Goal: Task Accomplishment & Management: Manage account settings

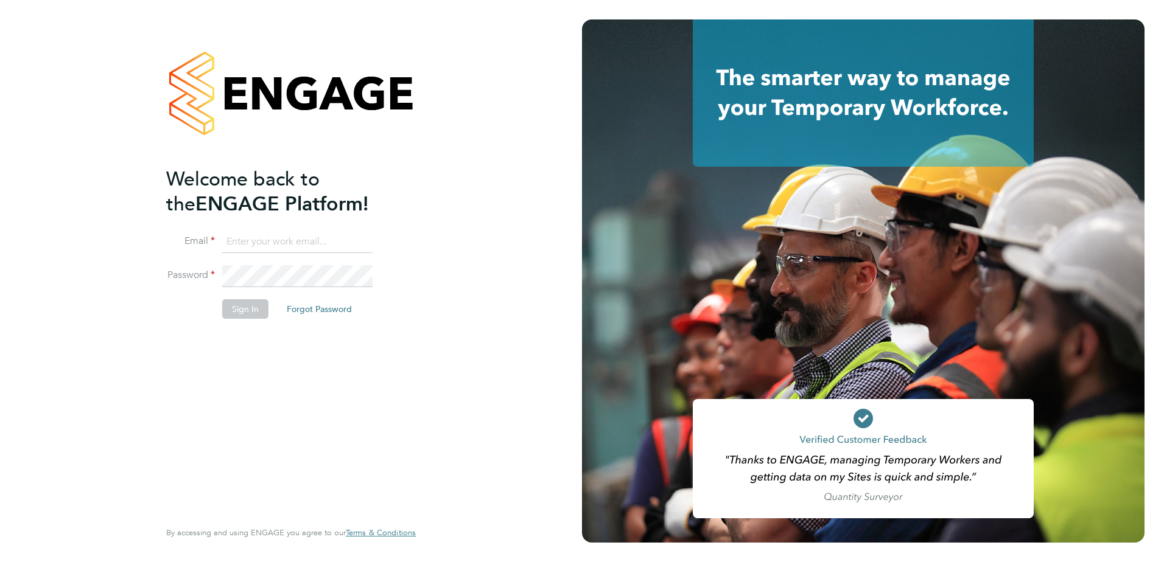
type input "paul.sen@vistry.co.uk"
click at [248, 296] on li "Password" at bounding box center [284, 282] width 237 height 34
click at [248, 306] on button "Sign In" at bounding box center [245, 308] width 46 height 19
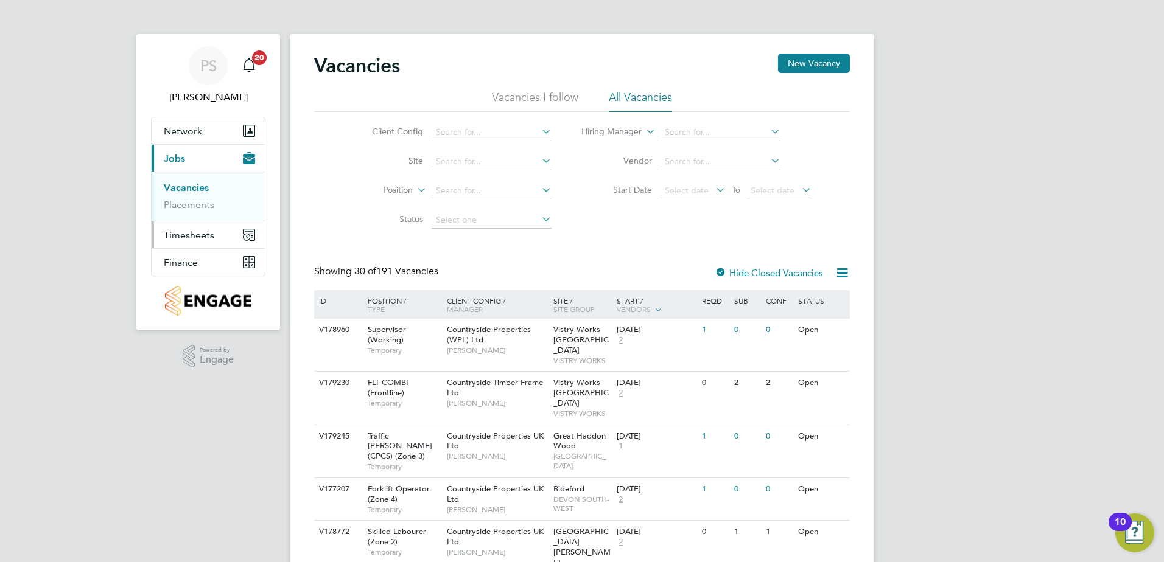
click at [198, 240] on span "Timesheets" at bounding box center [189, 235] width 51 height 12
click at [196, 217] on link "Timesheets" at bounding box center [189, 215] width 51 height 12
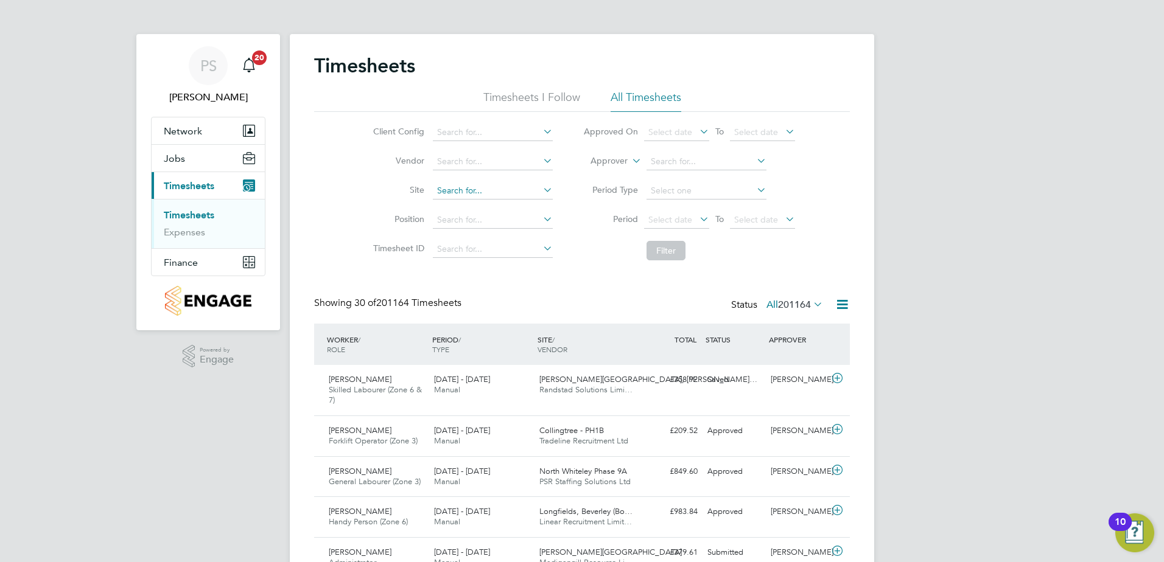
click at [454, 196] on input at bounding box center [493, 191] width 120 height 17
click at [464, 210] on li "Tenter den Sports Pavilion" at bounding box center [491, 208] width 121 height 16
type input "Tenterden Sports Pavilion"
click at [668, 248] on button "Filter" at bounding box center [665, 250] width 39 height 19
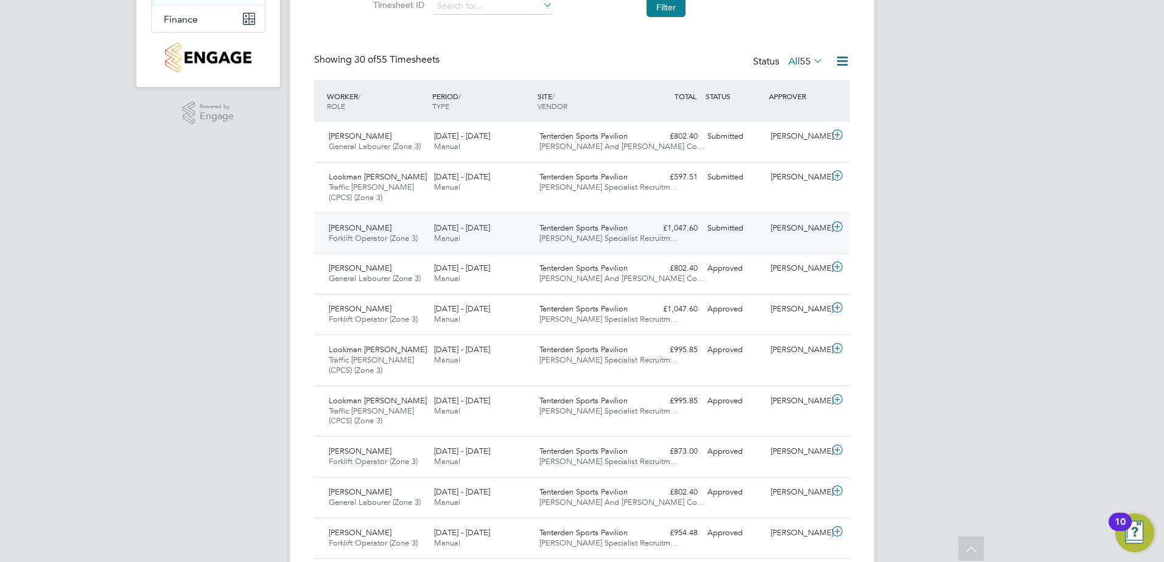
click at [836, 225] on icon at bounding box center [837, 227] width 15 height 10
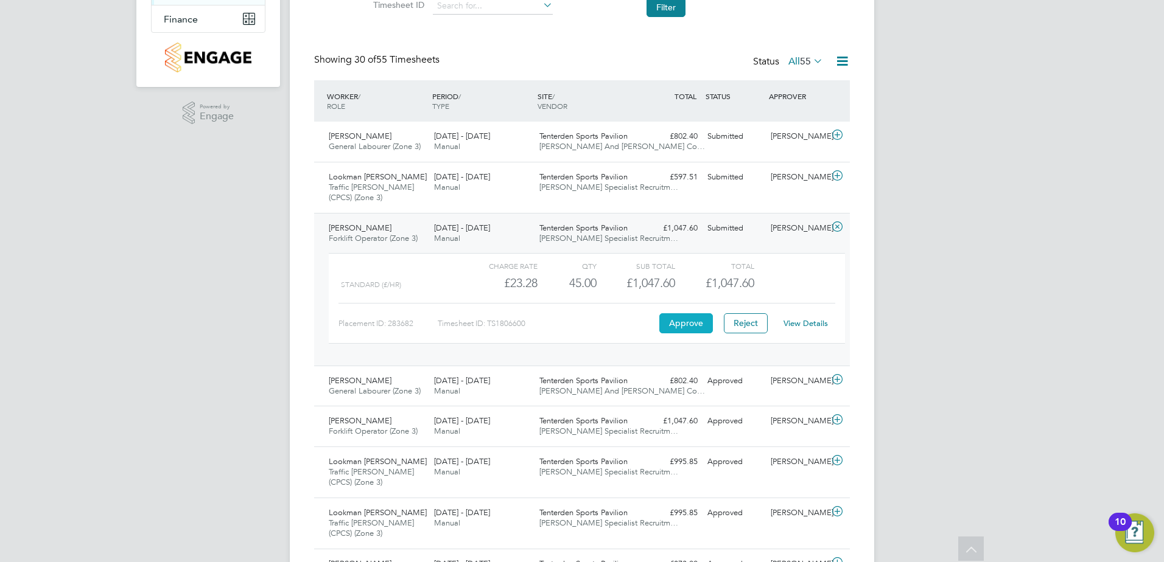
click at [697, 321] on button "Approve" at bounding box center [686, 322] width 54 height 19
click at [838, 175] on icon at bounding box center [837, 176] width 15 height 10
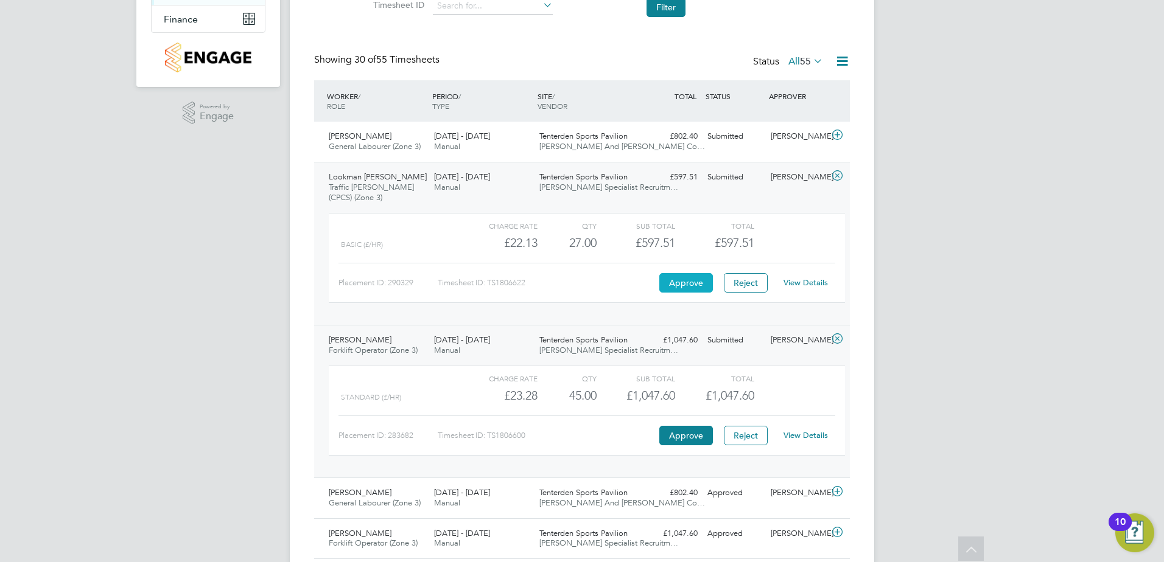
click at [691, 279] on button "Approve" at bounding box center [686, 282] width 54 height 19
click at [837, 133] on icon at bounding box center [837, 135] width 15 height 10
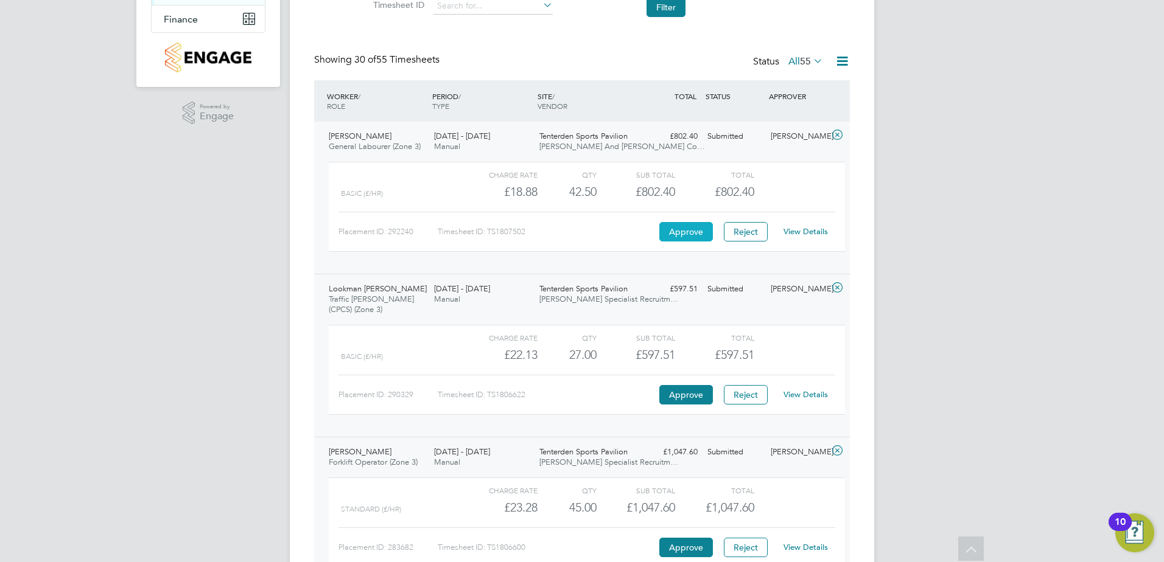
click at [687, 230] on button "Approve" at bounding box center [686, 231] width 54 height 19
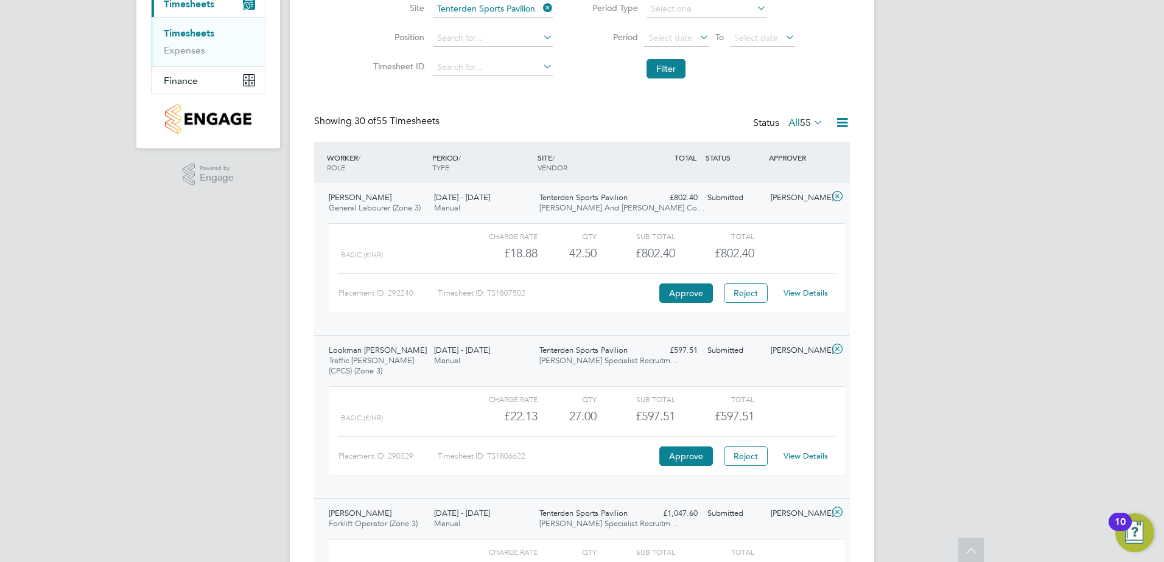
scroll to position [183, 0]
click at [837, 196] on icon at bounding box center [837, 196] width 15 height 10
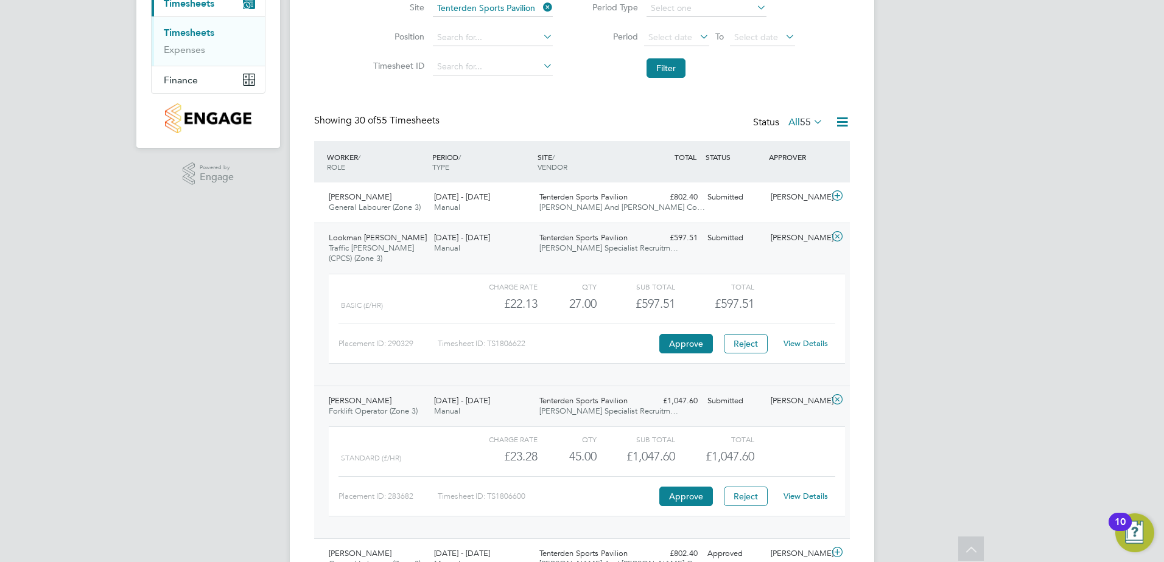
click at [841, 232] on icon at bounding box center [837, 237] width 15 height 10
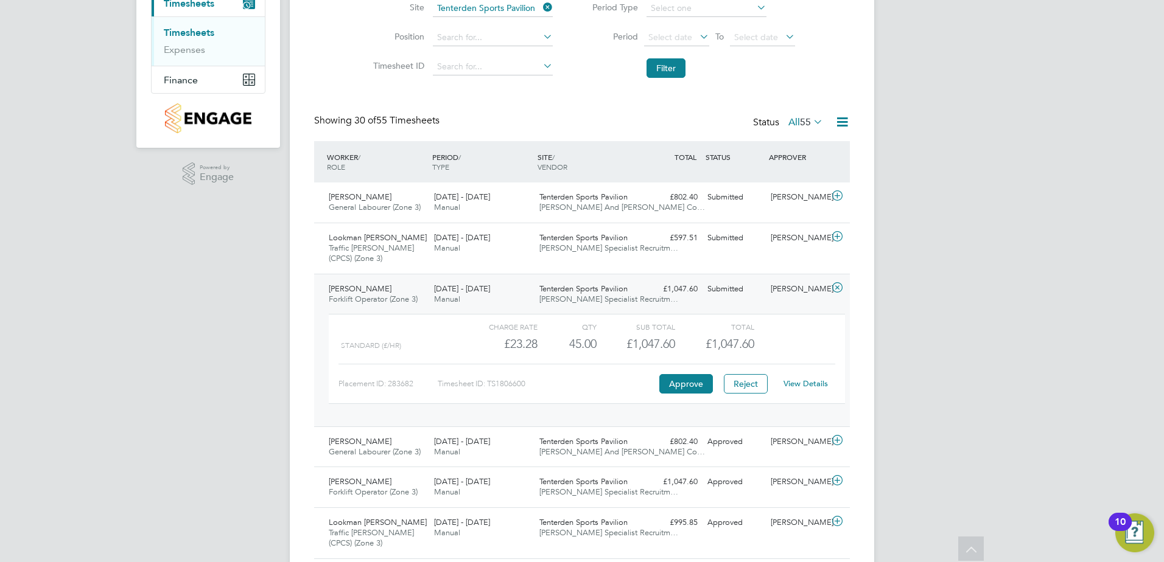
click at [838, 283] on icon at bounding box center [837, 288] width 15 height 10
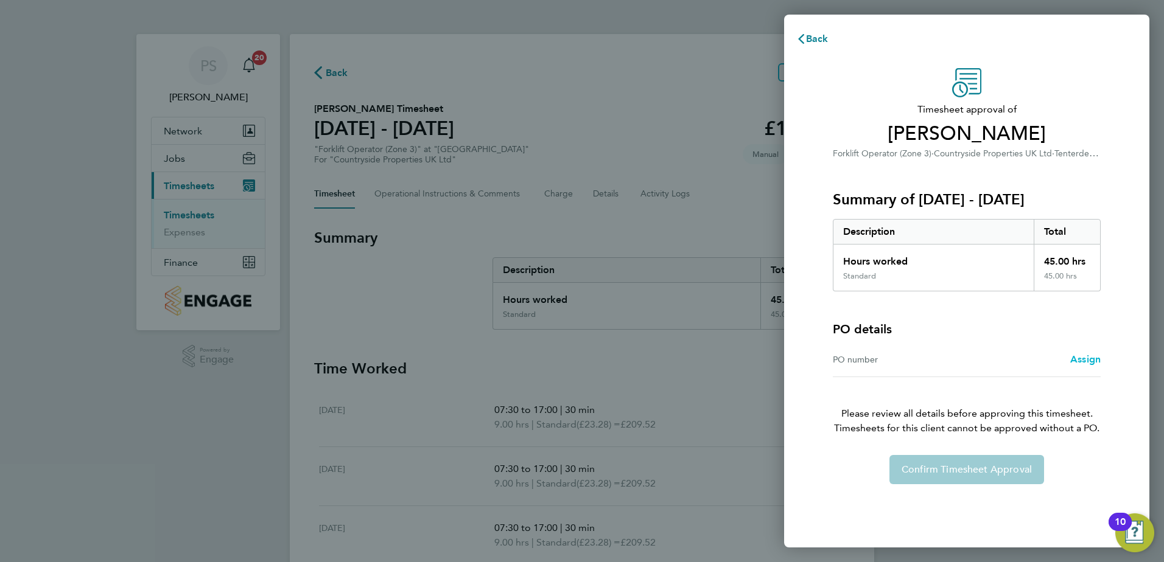
click at [1078, 361] on span "Assign" at bounding box center [1085, 360] width 30 height 12
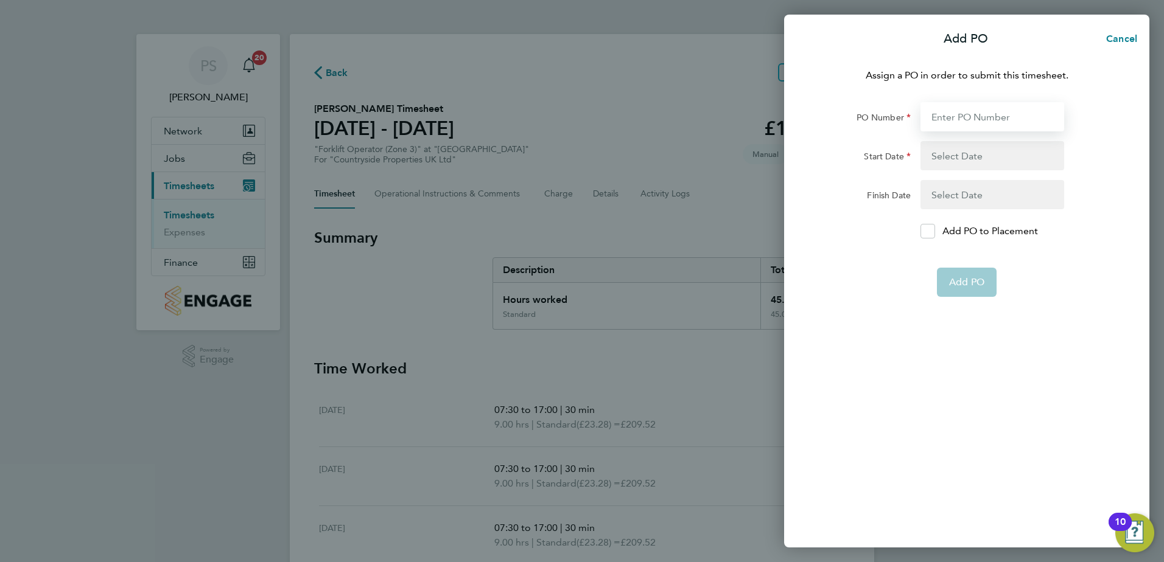
click at [962, 116] on input "PO Number" at bounding box center [992, 116] width 144 height 29
type input "S-XTDAP/00016"
type input "[DATE]"
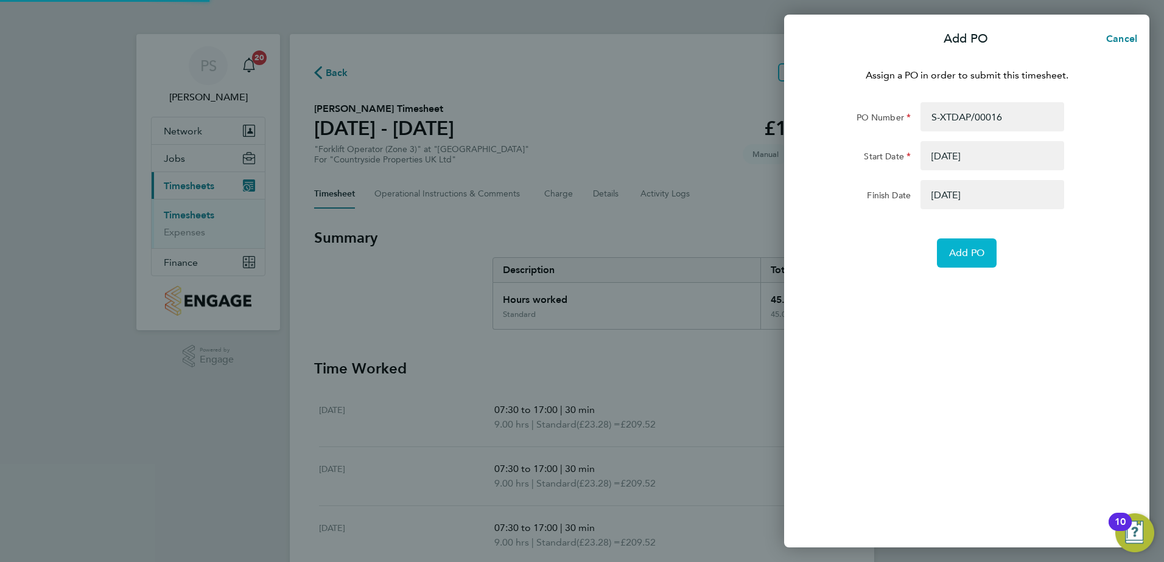
click at [970, 251] on span "Add PO" at bounding box center [966, 253] width 35 height 12
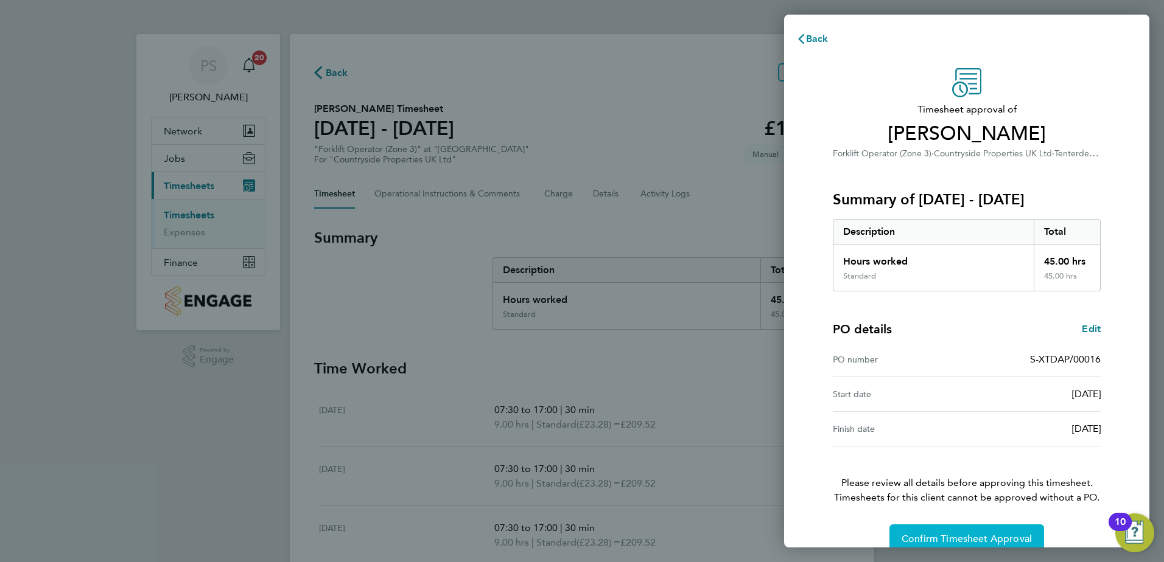
click at [919, 543] on span "Confirm Timesheet Approval" at bounding box center [966, 539] width 130 height 12
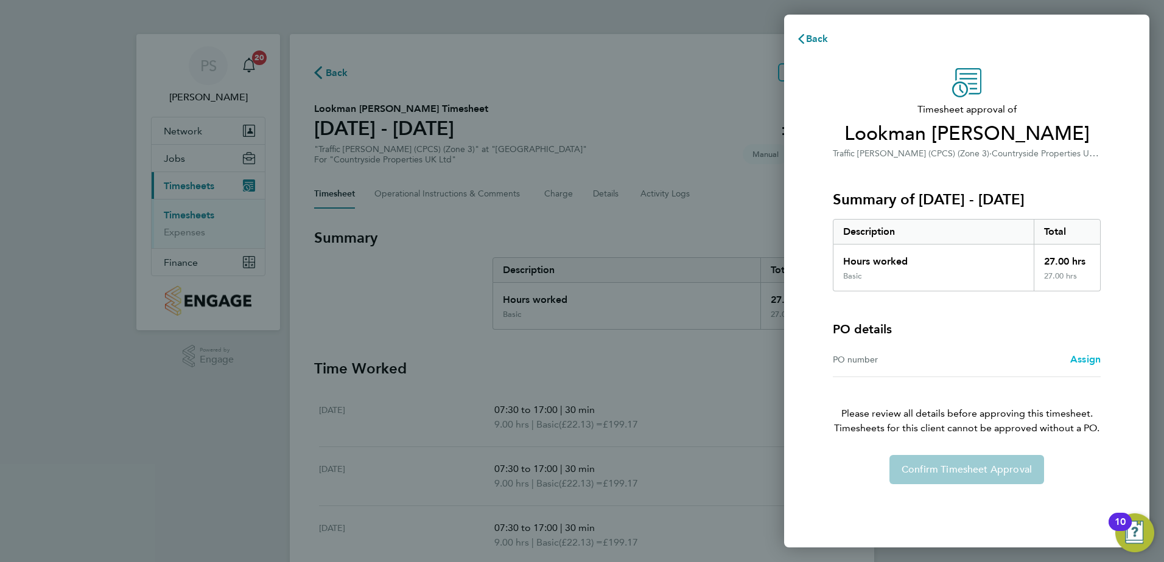
click at [1078, 359] on span "Assign" at bounding box center [1085, 360] width 30 height 12
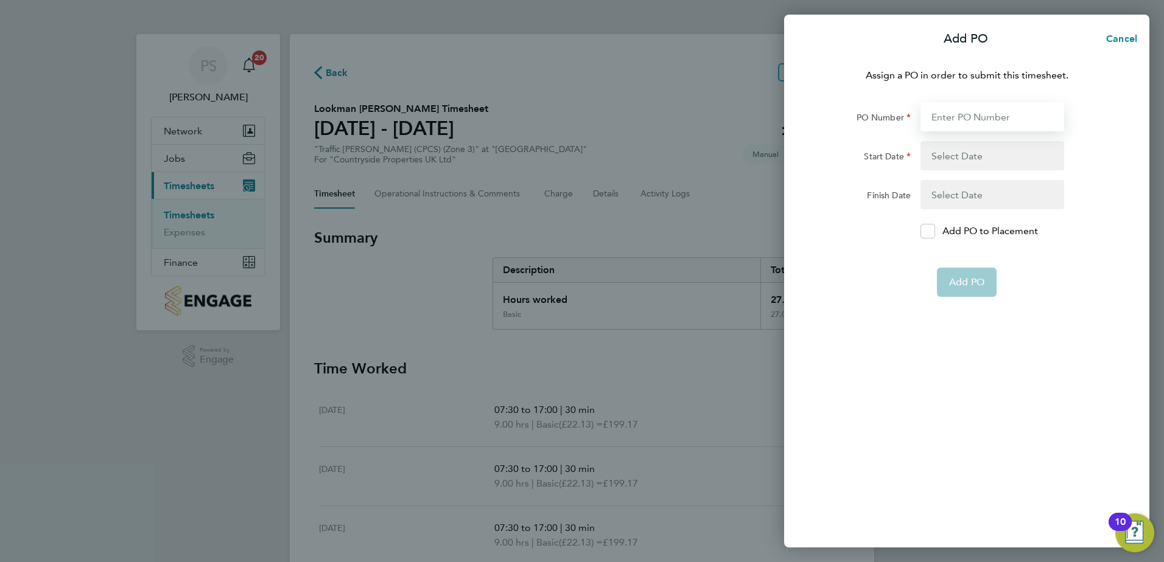
click at [973, 117] on input "PO Number" at bounding box center [992, 116] width 144 height 29
type input "S-XTDAP/00016"
type input "07 Apr 25"
type input "10 Oct 25"
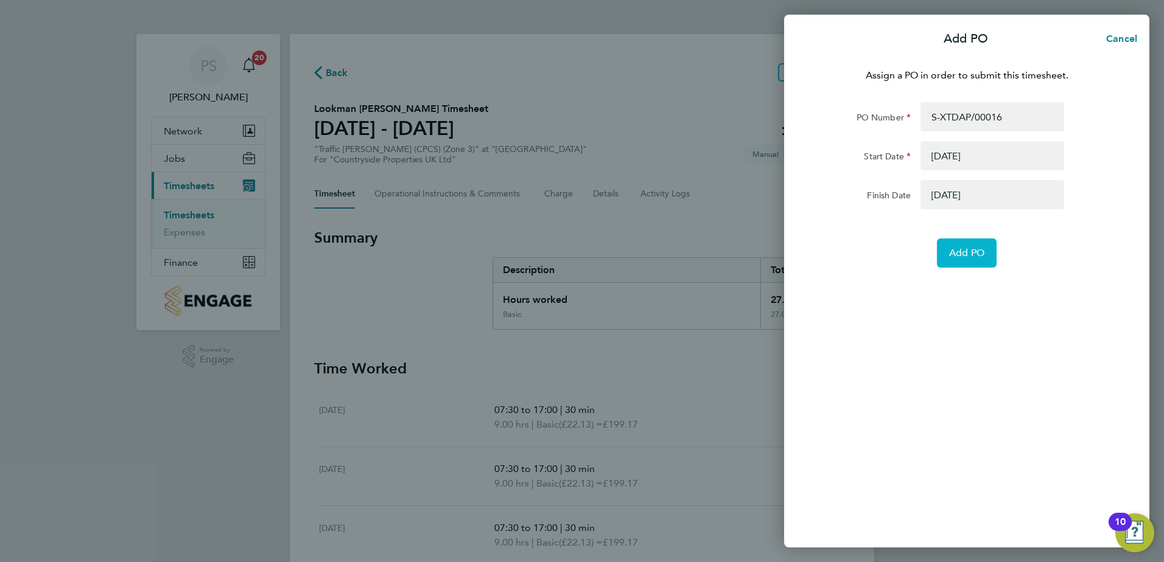
click at [965, 257] on span "Add PO" at bounding box center [966, 253] width 35 height 12
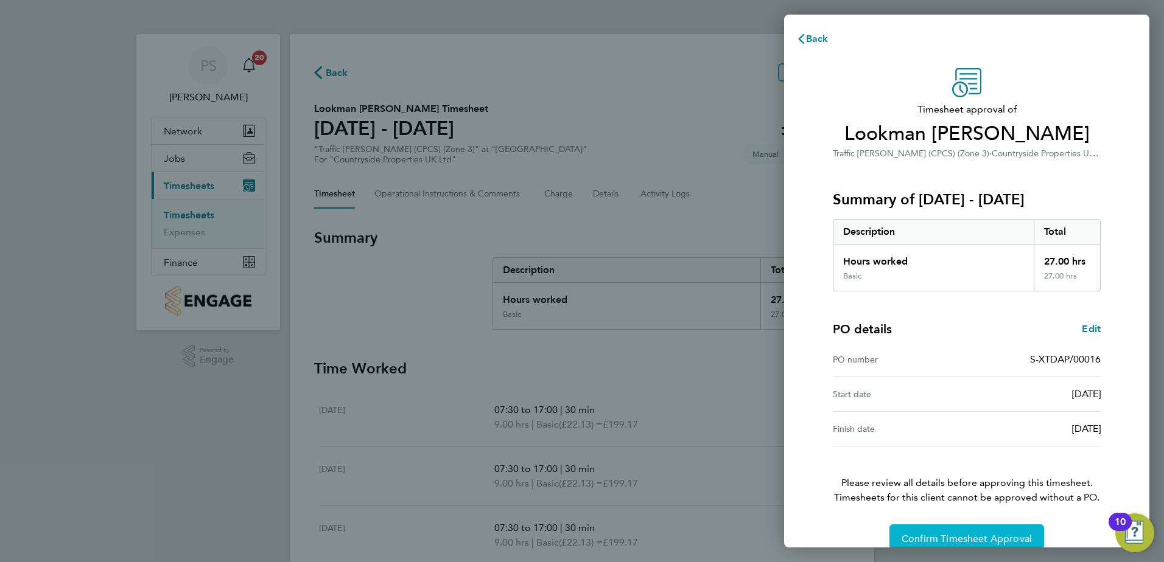
click at [978, 533] on button "Confirm Timesheet Approval" at bounding box center [966, 539] width 155 height 29
click at [990, 531] on button "Confirm Timesheet Approval" at bounding box center [966, 539] width 155 height 29
